Goal: Navigation & Orientation: Find specific page/section

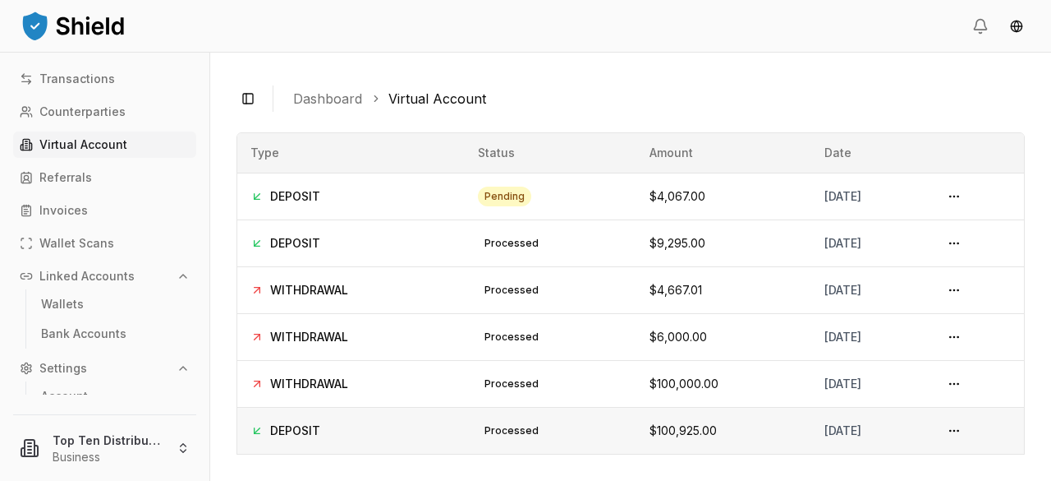
scroll to position [320, 0]
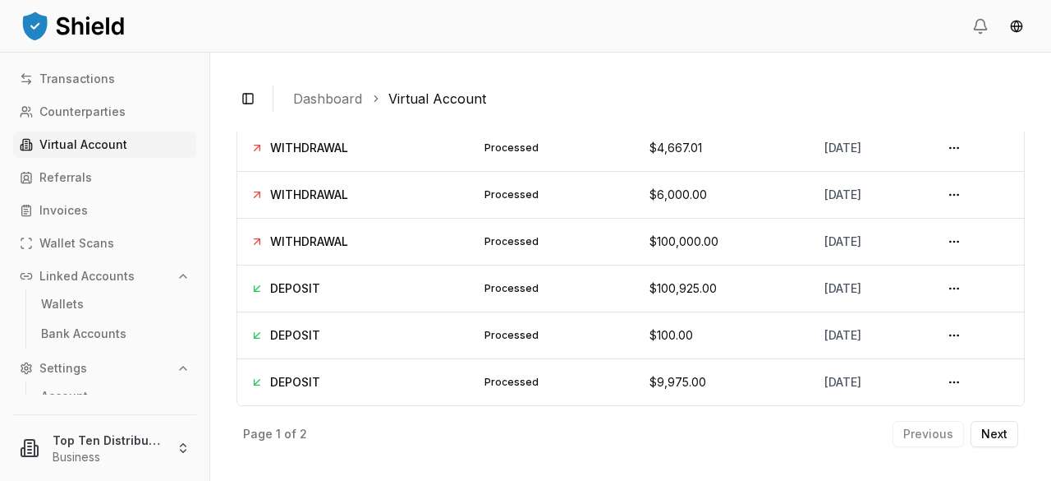
click at [58, 144] on p "Virtual Account" at bounding box center [83, 144] width 88 height 11
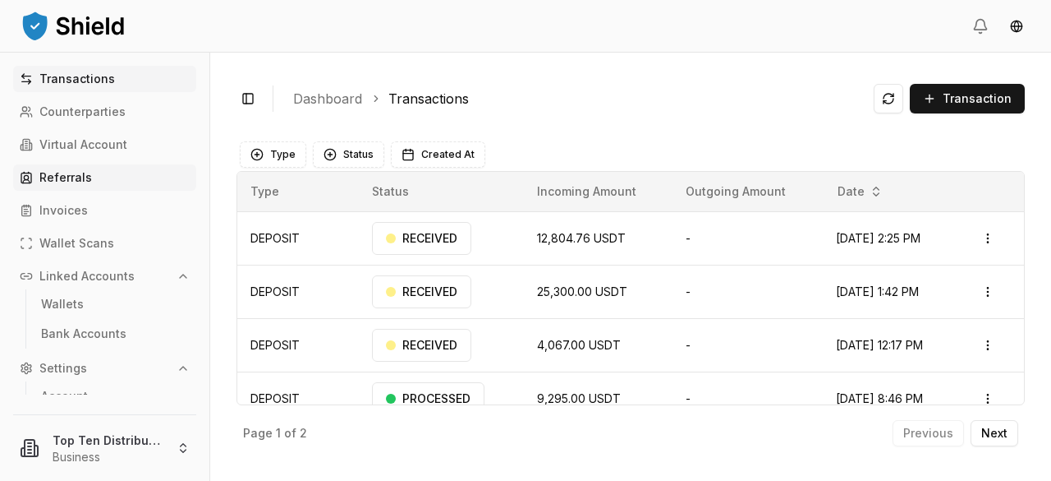
scroll to position [76, 0]
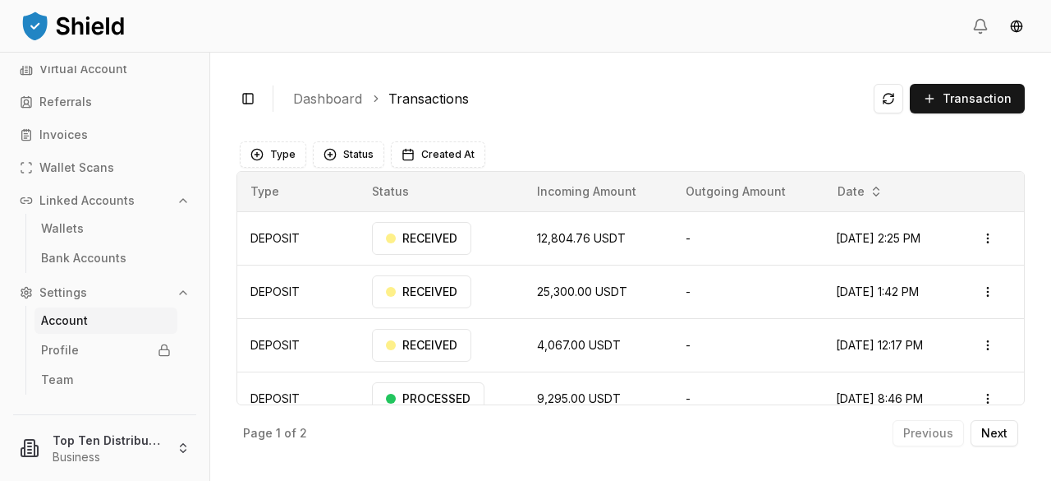
click at [67, 320] on p "Account" at bounding box center [64, 320] width 47 height 11
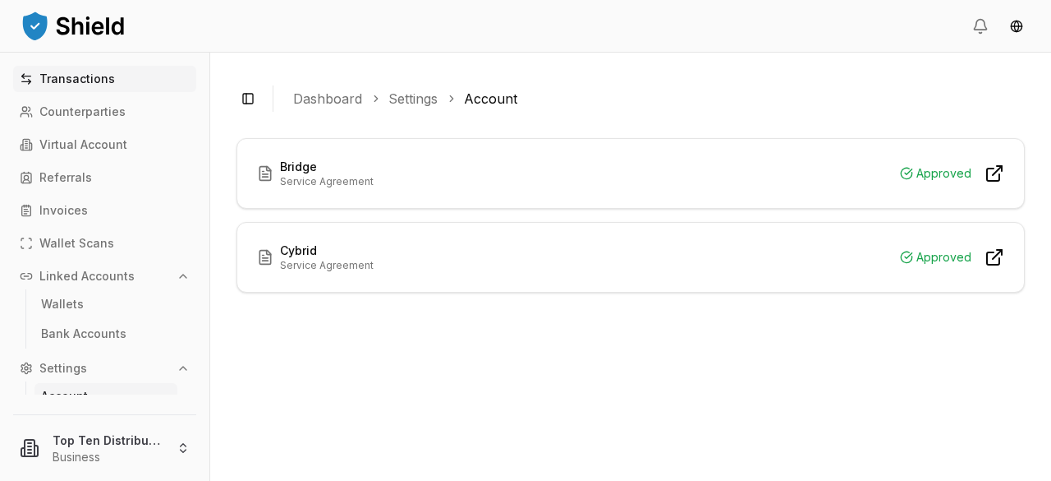
click at [61, 76] on p "Transactions" at bounding box center [77, 78] width 76 height 11
